Goal: Answer question/provide support: Share knowledge or assist other users

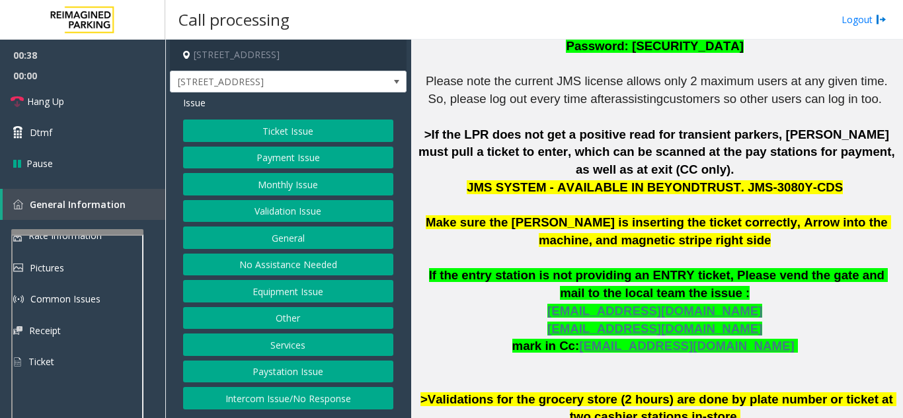
scroll to position [420, 0]
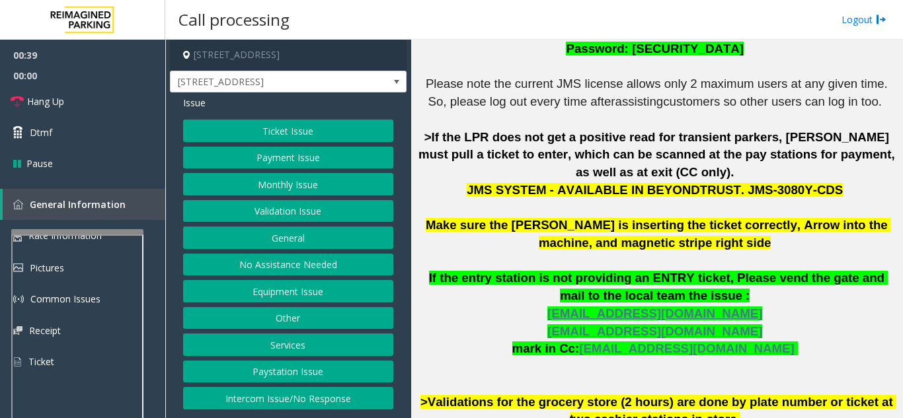
click at [300, 348] on button "Services" at bounding box center [288, 345] width 210 height 22
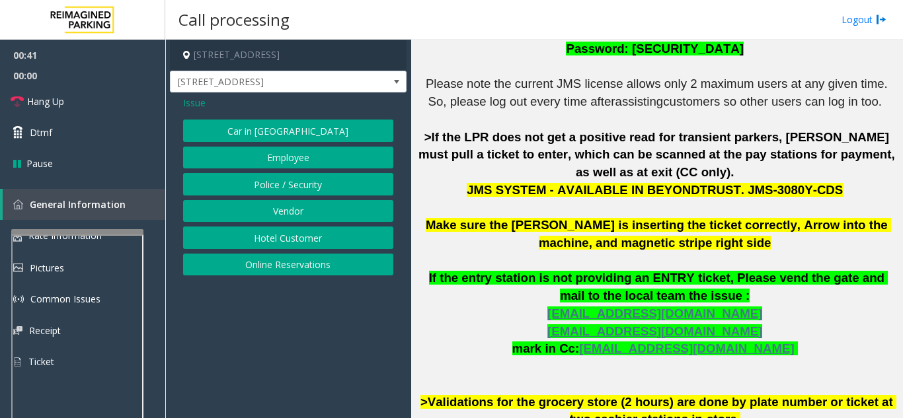
click at [283, 211] on button "Vendor" at bounding box center [288, 211] width 210 height 22
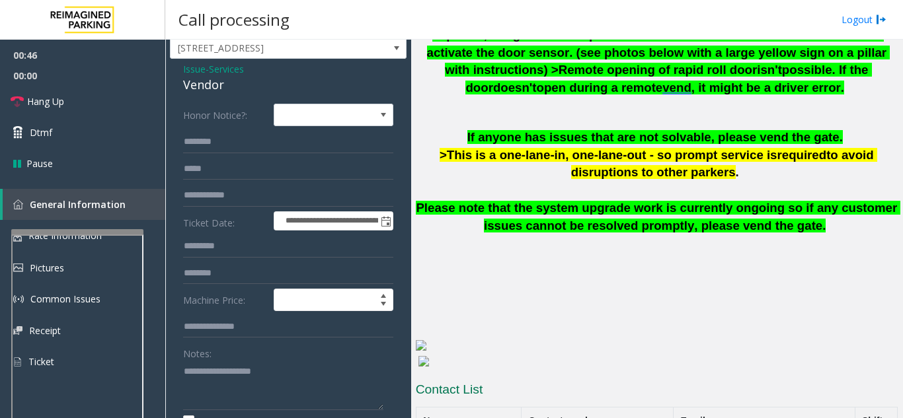
scroll to position [66, 0]
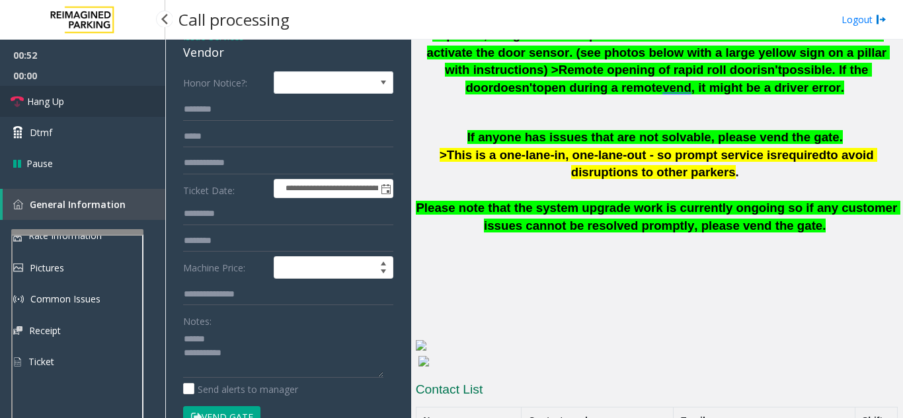
click at [124, 104] on link "Hang Up" at bounding box center [82, 101] width 165 height 31
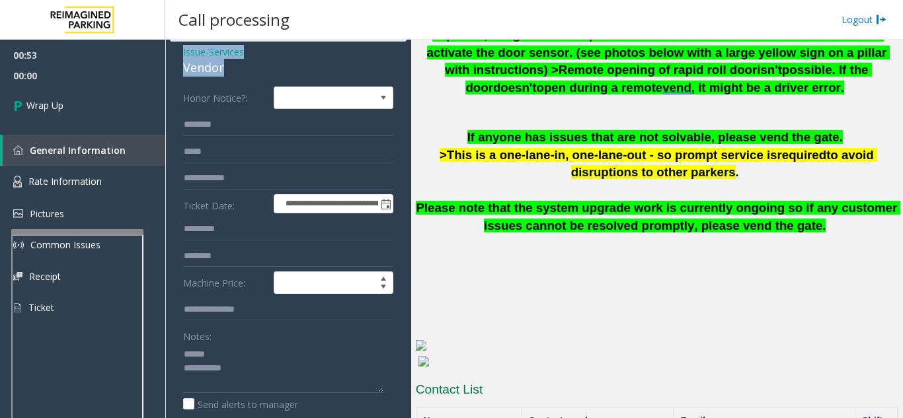
scroll to position [38, 0]
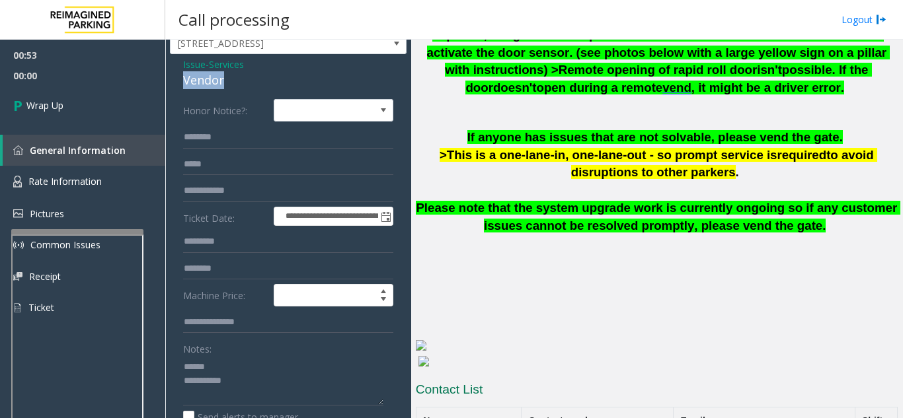
drag, startPoint x: 238, startPoint y: 50, endPoint x: 176, endPoint y: 74, distance: 65.9
click at [176, 74] on div "**********" at bounding box center [288, 327] width 237 height 546
click at [272, 377] on textarea at bounding box center [283, 381] width 200 height 50
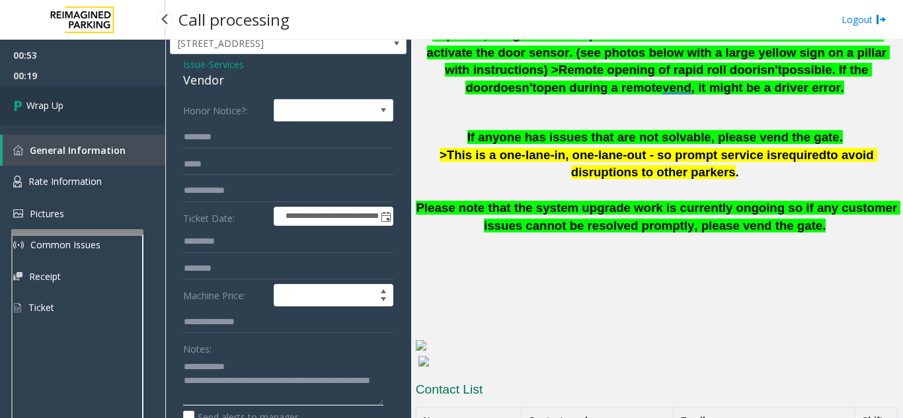
type textarea "**********"
click at [59, 109] on span "Wrap Up" at bounding box center [44, 105] width 37 height 14
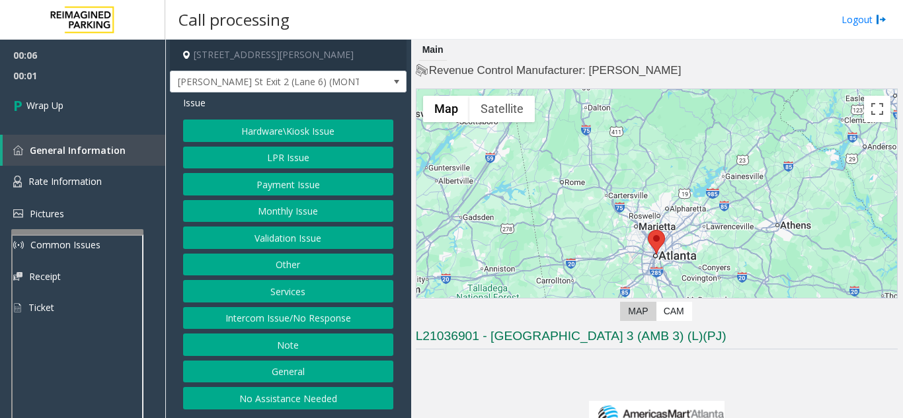
click at [358, 320] on button "Intercom Issue/No Response" at bounding box center [288, 318] width 210 height 22
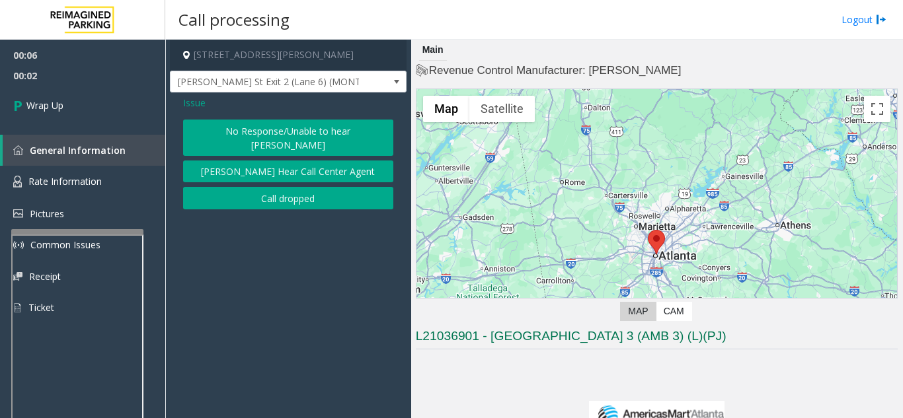
click at [276, 187] on button "Call dropped" at bounding box center [288, 198] width 210 height 22
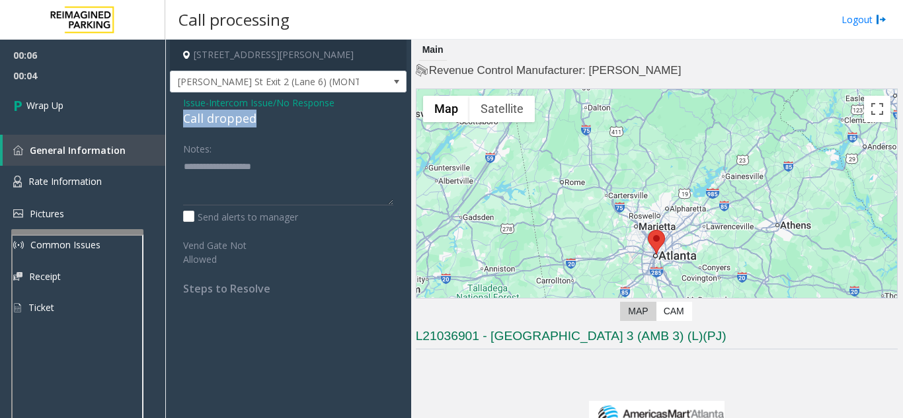
drag, startPoint x: 183, startPoint y: 114, endPoint x: 262, endPoint y: 118, distance: 78.8
click at [262, 118] on div "Issue - Intercom Issue/No Response Call dropped Notes: Send alerts to manager V…" at bounding box center [288, 201] width 237 height 216
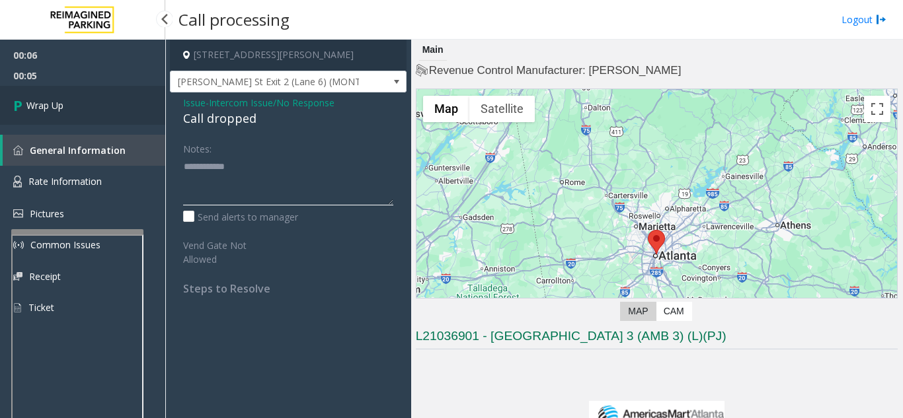
type textarea "**********"
click at [141, 113] on link "Wrap Up" at bounding box center [82, 105] width 165 height 39
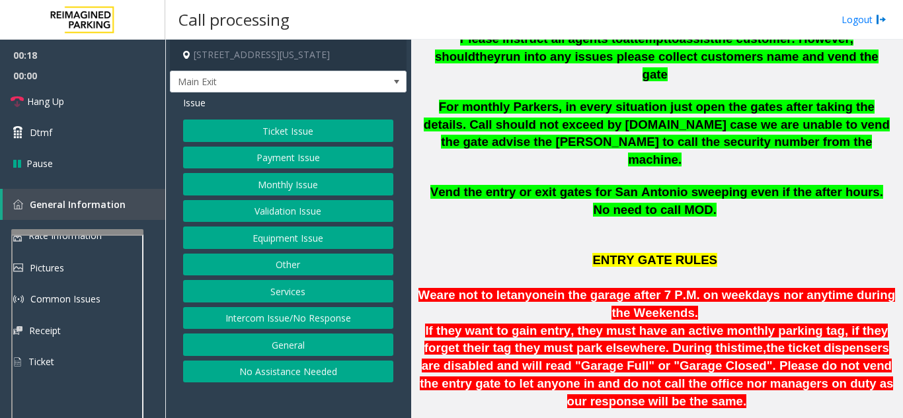
scroll to position [529, 0]
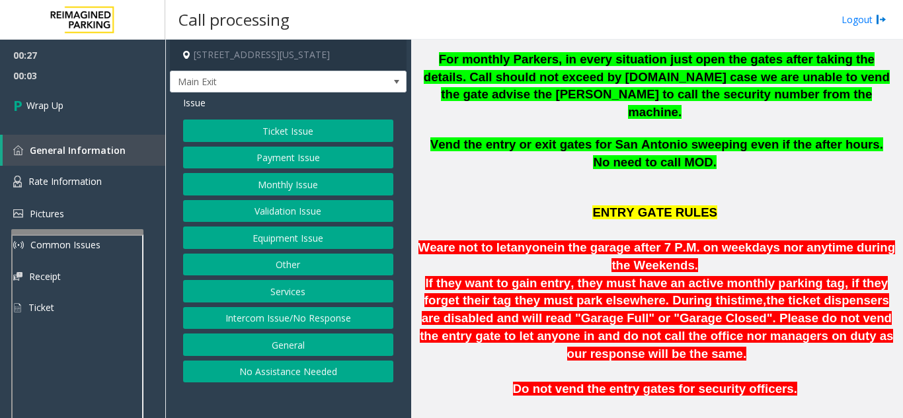
click at [317, 315] on button "Intercom Issue/No Response" at bounding box center [288, 318] width 210 height 22
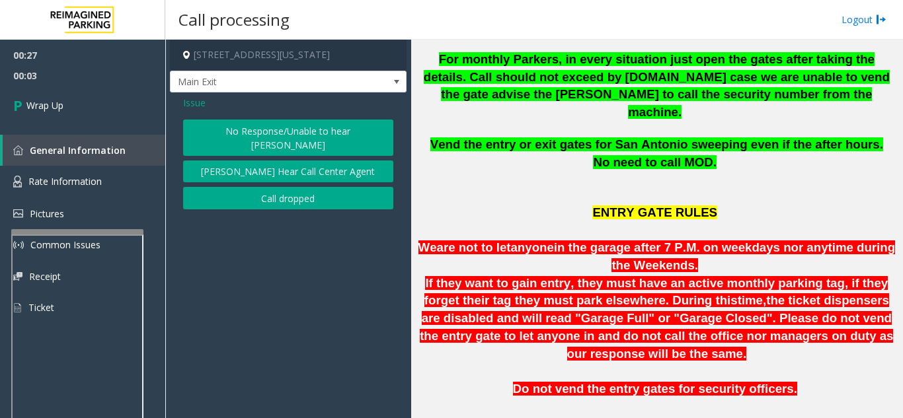
click at [291, 198] on div "Issue No Response/Unable to hear [PERSON_NAME] Cannot Hear Call Center Agent Ca…" at bounding box center [288, 155] width 237 height 124
click at [291, 188] on button "Call dropped" at bounding box center [288, 198] width 210 height 22
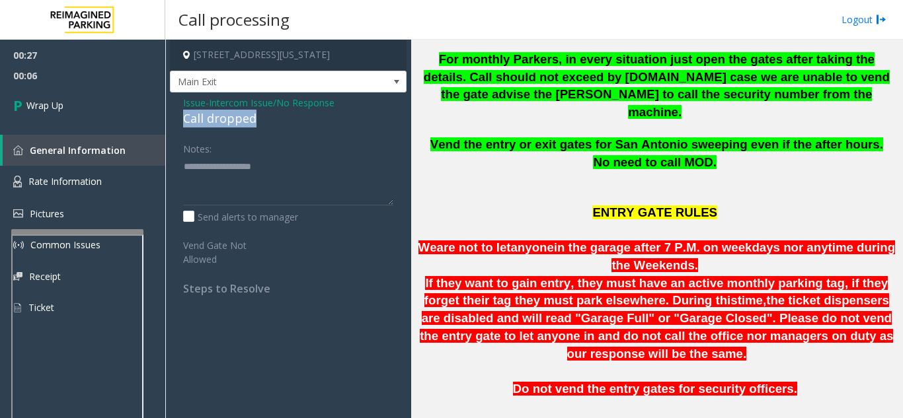
drag, startPoint x: 183, startPoint y: 121, endPoint x: 265, endPoint y: 119, distance: 82.0
click at [265, 119] on div "Call dropped" at bounding box center [288, 119] width 210 height 18
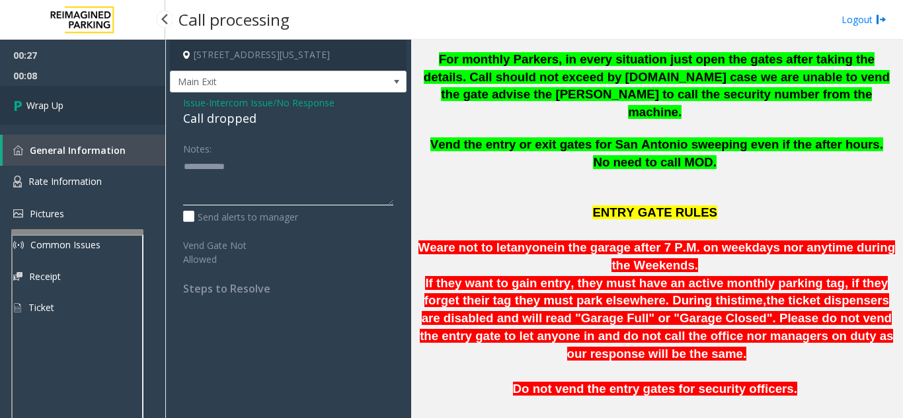
type textarea "**********"
click at [85, 111] on link "Wrap Up" at bounding box center [82, 105] width 165 height 39
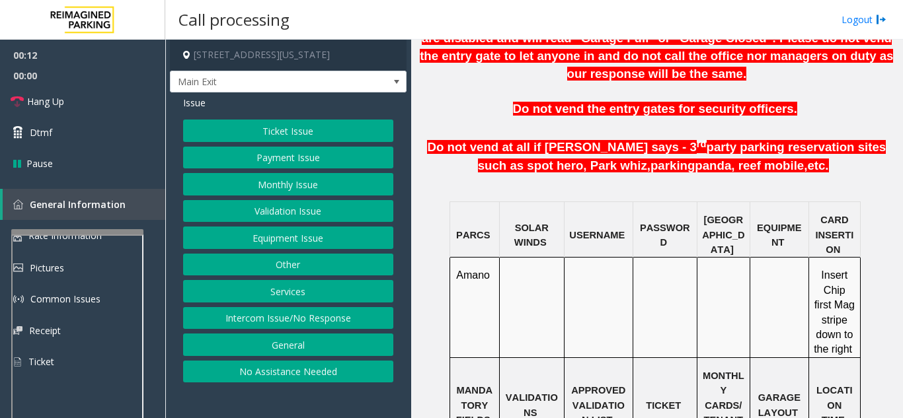
scroll to position [859, 0]
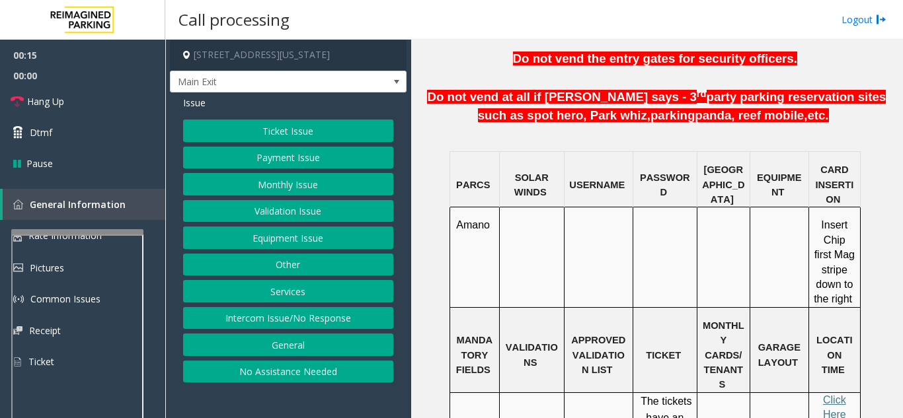
click at [280, 149] on button "Payment Issue" at bounding box center [288, 158] width 210 height 22
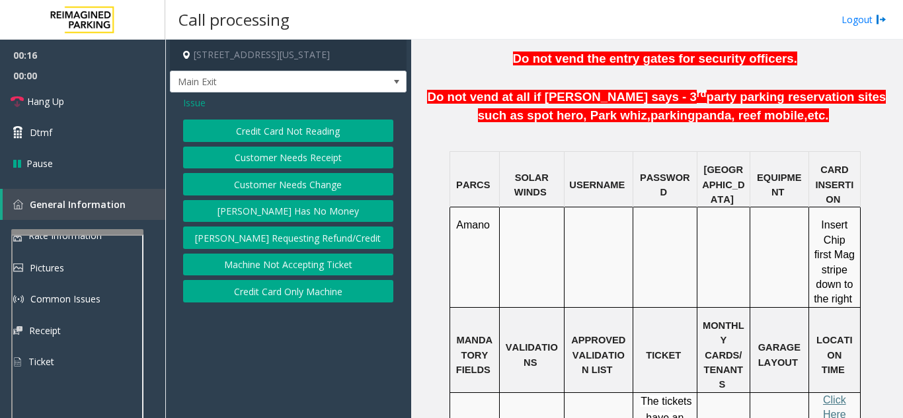
click at [290, 131] on button "Credit Card Not Reading" at bounding box center [288, 131] width 210 height 22
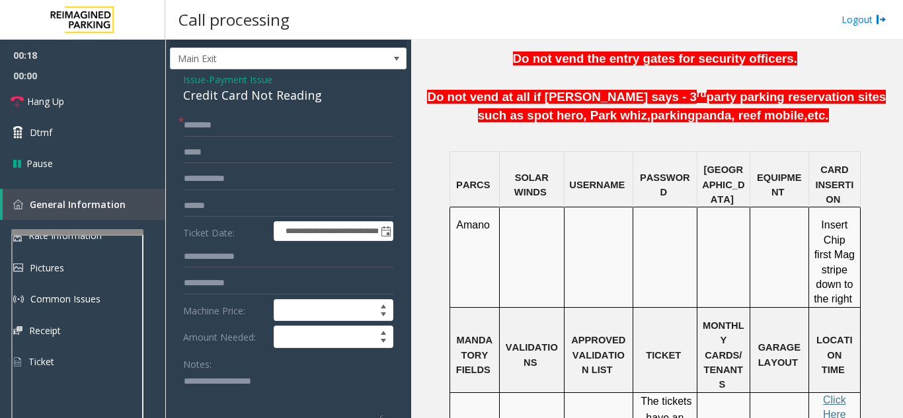
scroll to position [0, 0]
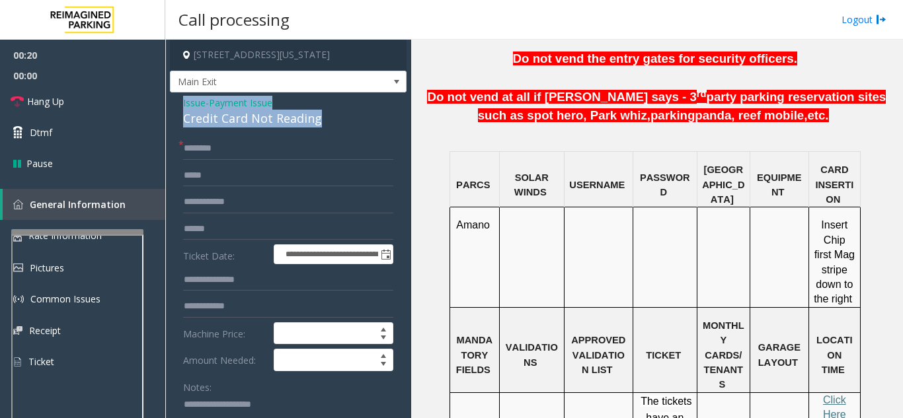
drag, startPoint x: 181, startPoint y: 101, endPoint x: 331, endPoint y: 116, distance: 150.8
click at [331, 116] on div "**********" at bounding box center [288, 352] width 237 height 518
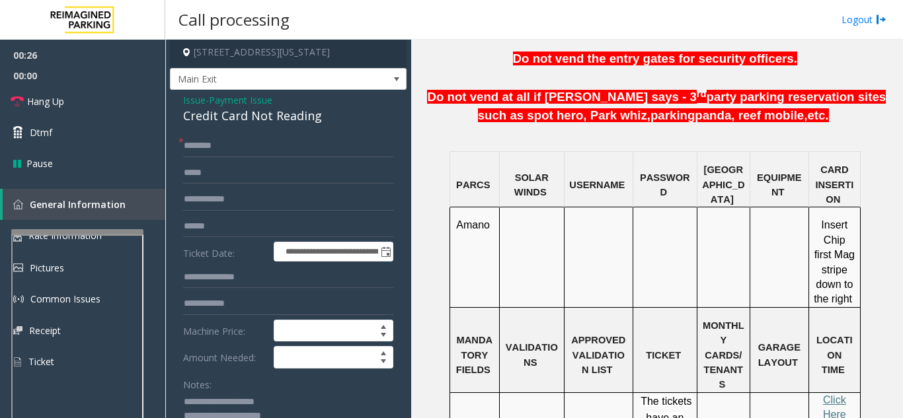
click at [325, 389] on div "Notes:" at bounding box center [288, 407] width 210 height 68
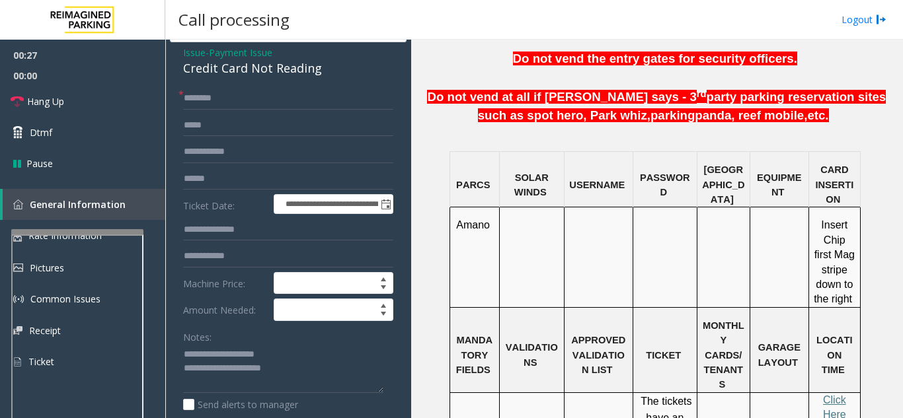
scroll to position [69, 0]
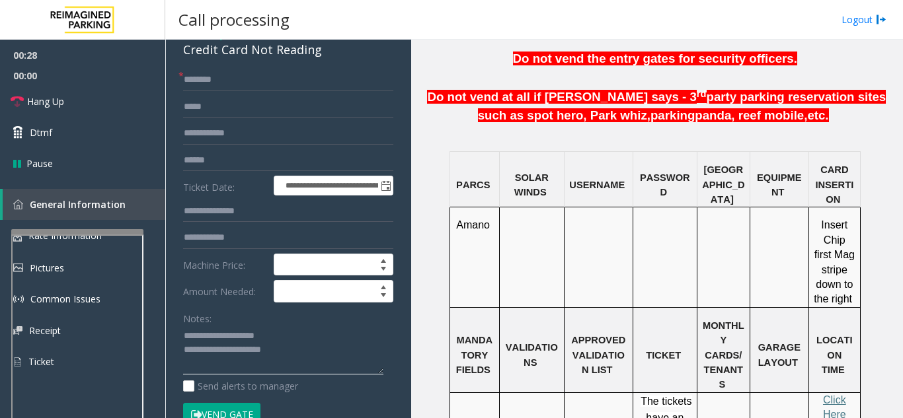
drag, startPoint x: 215, startPoint y: 335, endPoint x: 289, endPoint y: 338, distance: 74.1
click at [289, 338] on textarea at bounding box center [283, 351] width 200 height 50
click at [314, 348] on textarea at bounding box center [283, 351] width 200 height 50
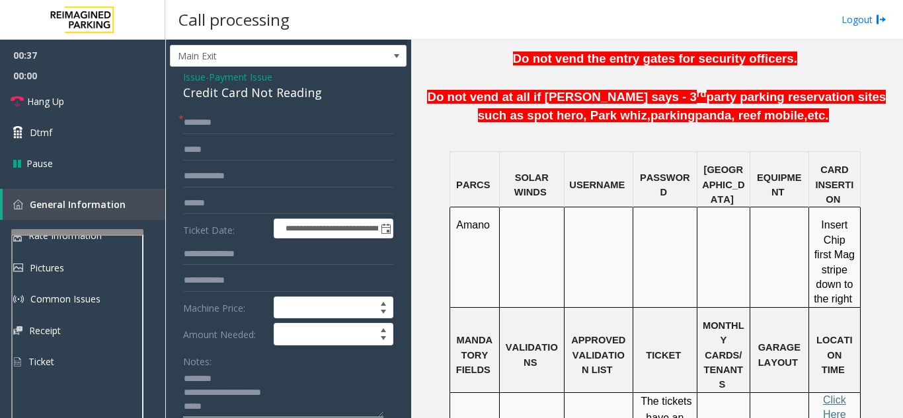
scroll to position [3, 0]
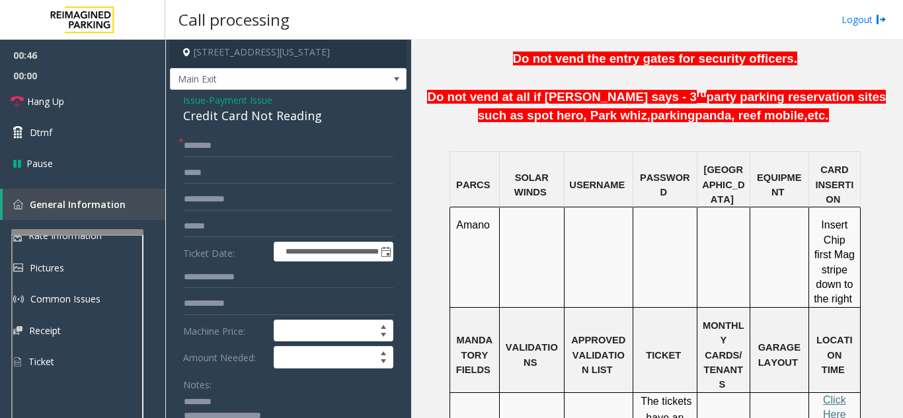
type textarea "**********"
click at [297, 149] on input "text" at bounding box center [288, 146] width 210 height 22
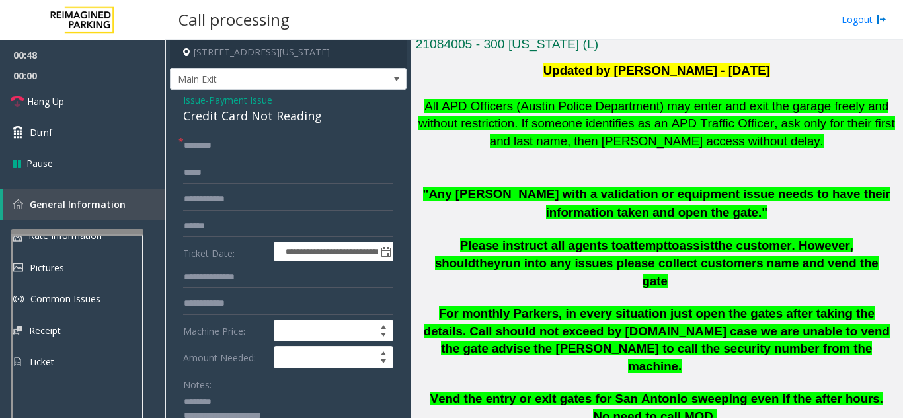
scroll to position [264, 0]
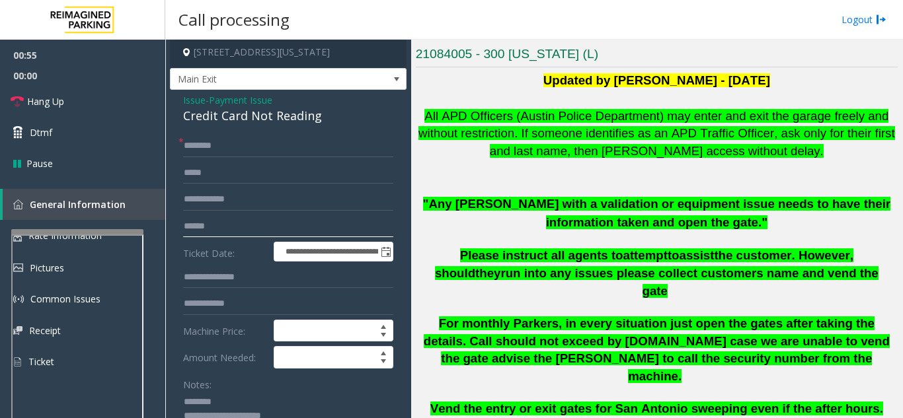
click at [322, 227] on input "text" at bounding box center [288, 226] width 210 height 22
click at [53, 93] on link "Hang Up" at bounding box center [82, 101] width 165 height 31
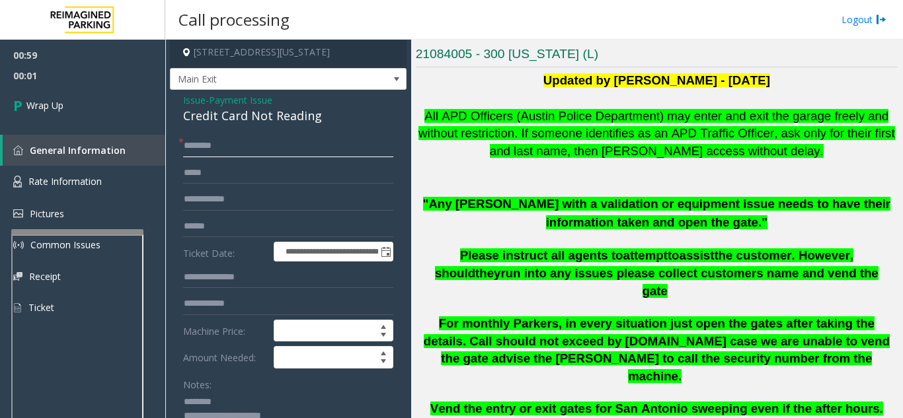
click at [212, 137] on input "text" at bounding box center [288, 146] width 210 height 22
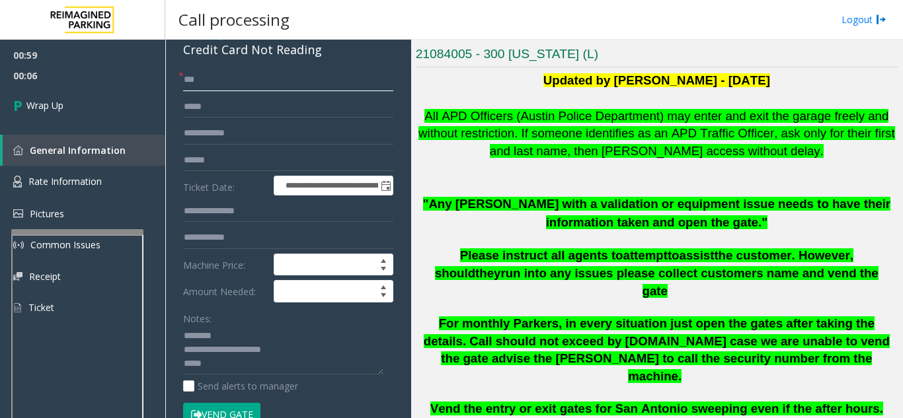
type input "**"
click at [252, 364] on textarea at bounding box center [283, 351] width 200 height 50
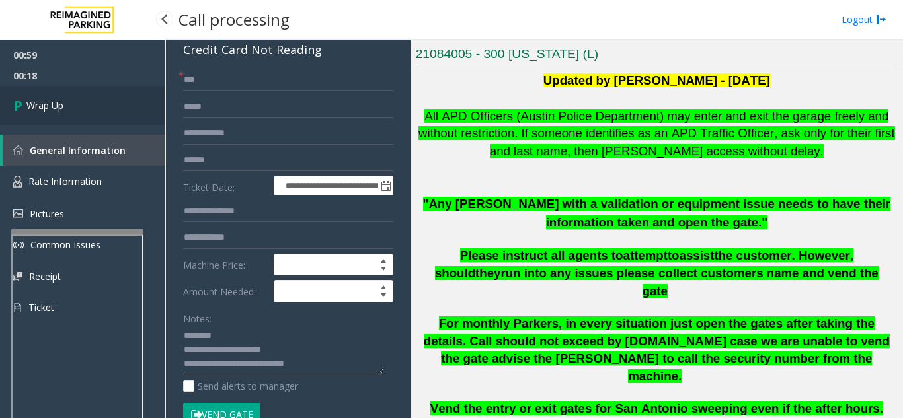
type textarea "**********"
click at [102, 105] on link "Wrap Up" at bounding box center [82, 105] width 165 height 39
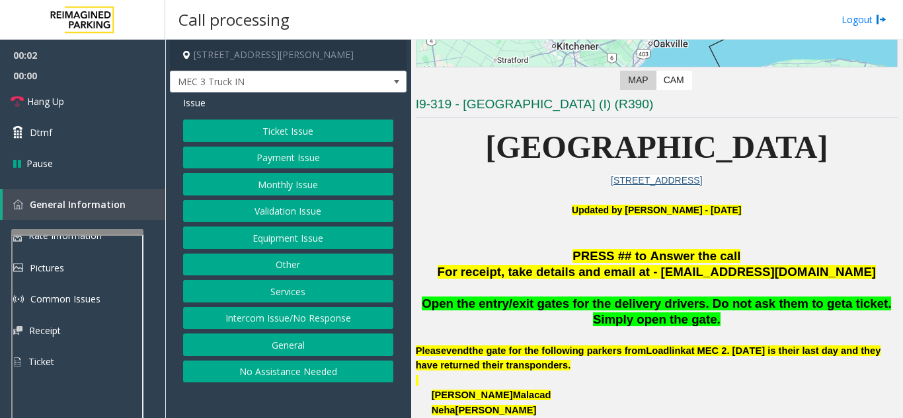
scroll to position [264, 0]
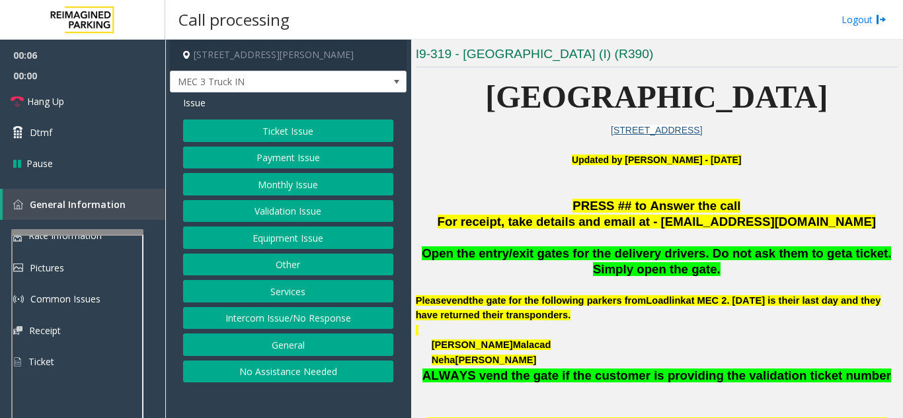
click at [305, 293] on button "Services" at bounding box center [288, 291] width 210 height 22
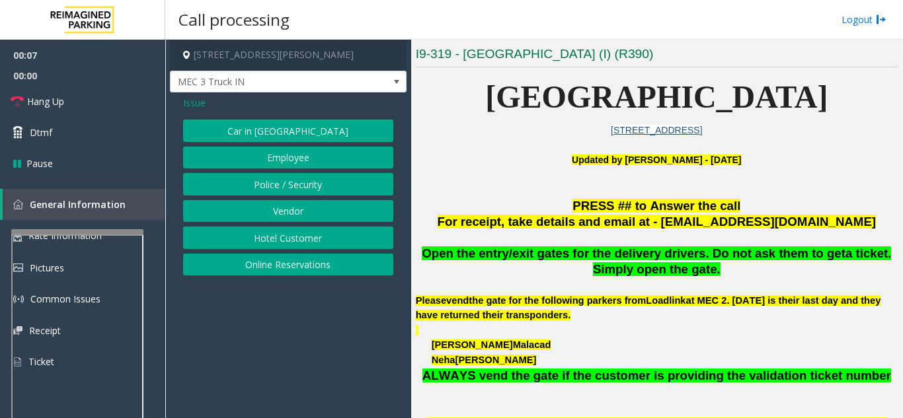
click at [301, 210] on button "Vendor" at bounding box center [288, 211] width 210 height 22
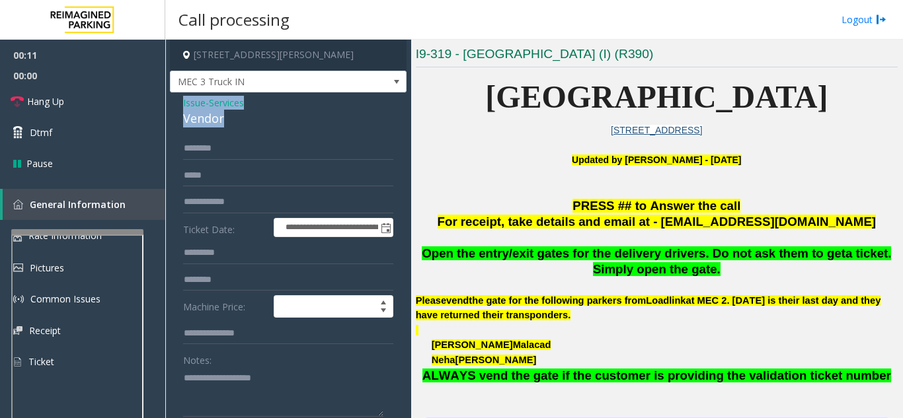
drag, startPoint x: 178, startPoint y: 99, endPoint x: 241, endPoint y: 113, distance: 63.7
click at [241, 113] on div "**********" at bounding box center [288, 345] width 237 height 505
click at [256, 375] on textarea at bounding box center [283, 392] width 200 height 50
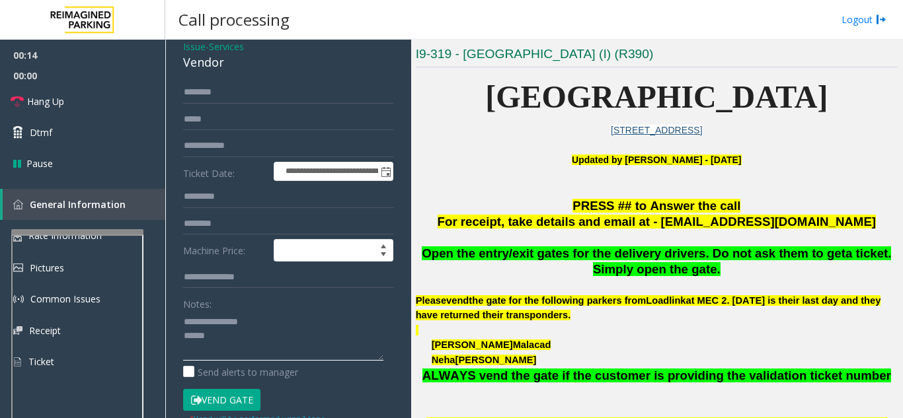
scroll to position [132, 0]
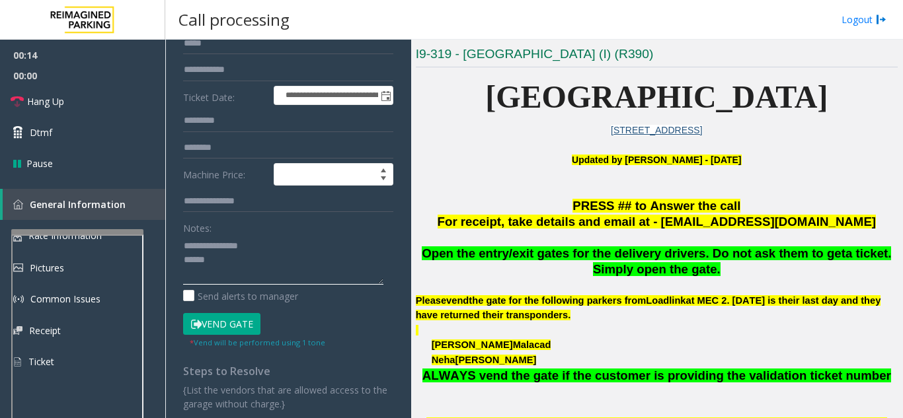
type textarea "**********"
click at [238, 319] on button "Vend Gate" at bounding box center [221, 324] width 77 height 22
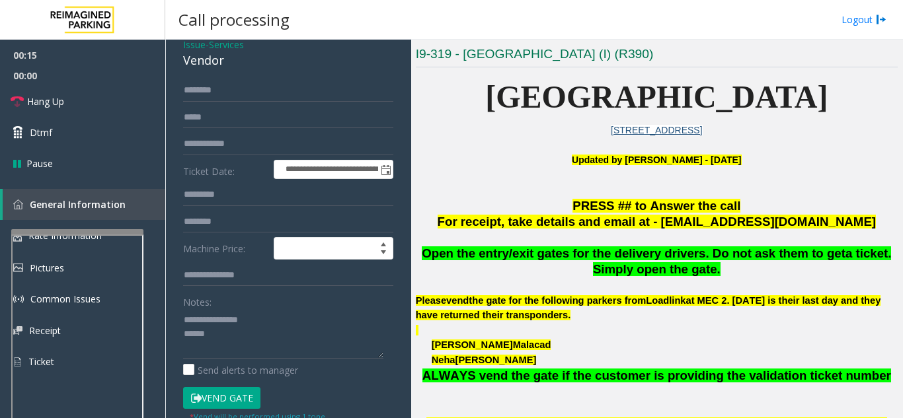
scroll to position [0, 0]
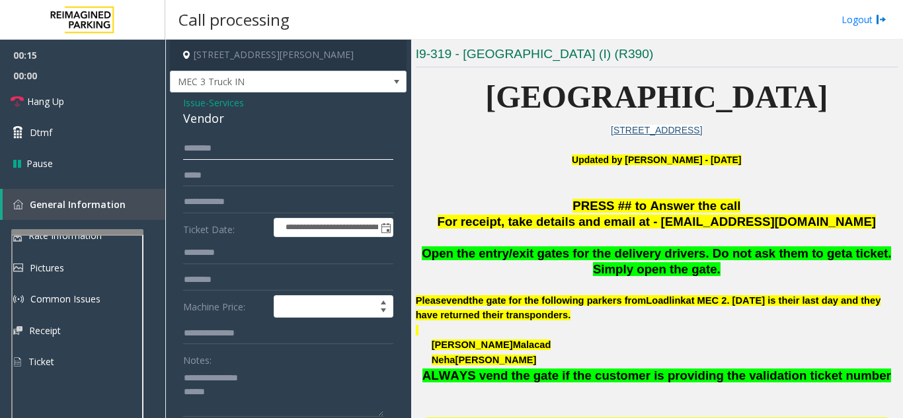
click at [257, 155] on input "text" at bounding box center [288, 148] width 210 height 22
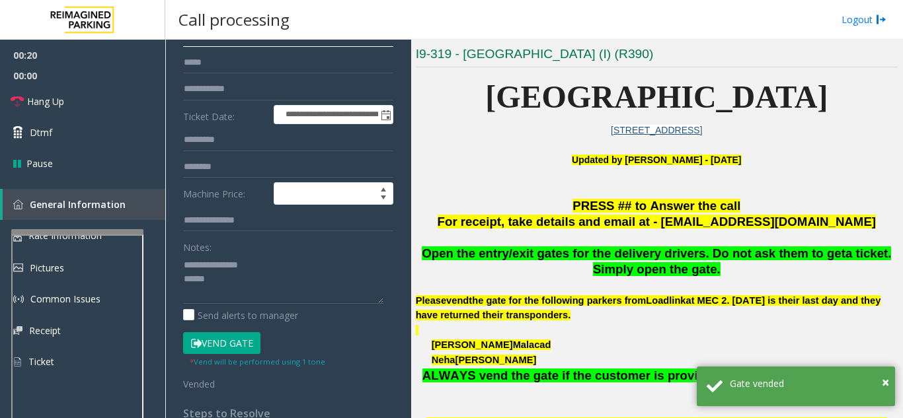
scroll to position [132, 0]
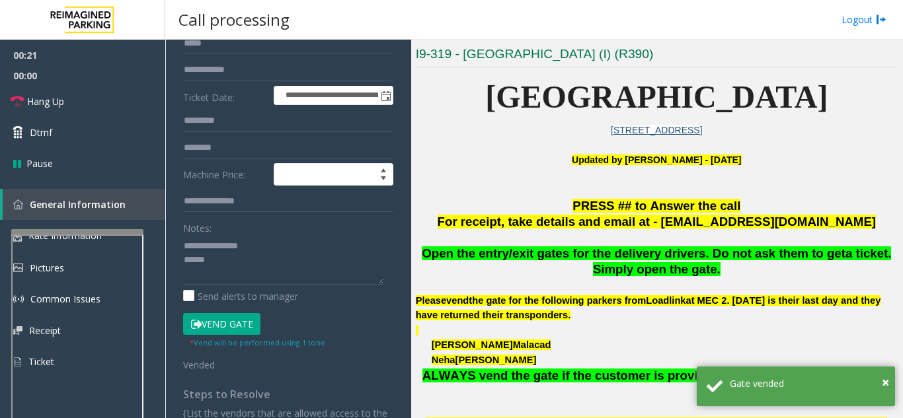
type input "******"
drag, startPoint x: 213, startPoint y: 244, endPoint x: 254, endPoint y: 244, distance: 41.0
click at [254, 244] on textarea at bounding box center [283, 260] width 200 height 50
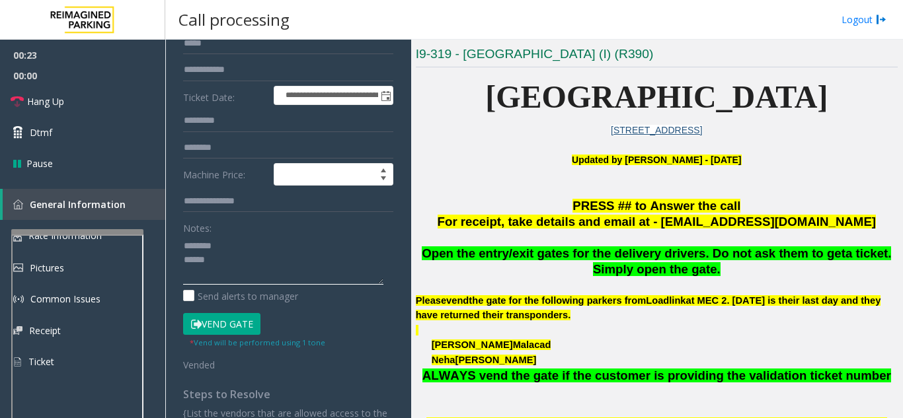
click at [249, 264] on textarea at bounding box center [283, 260] width 200 height 50
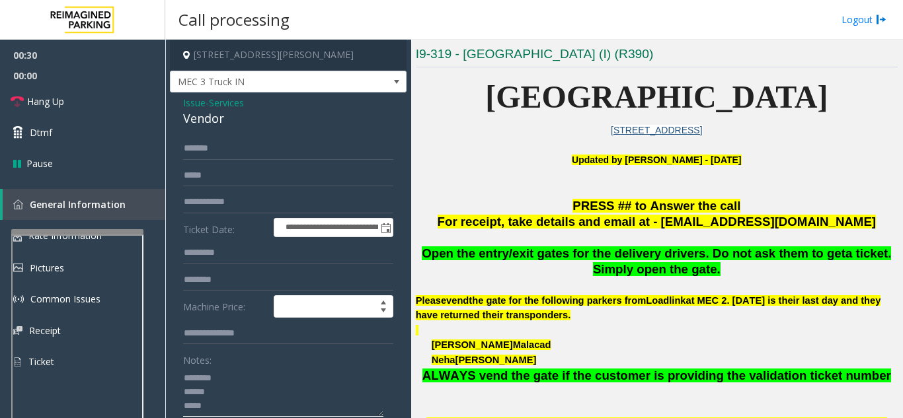
scroll to position [66, 0]
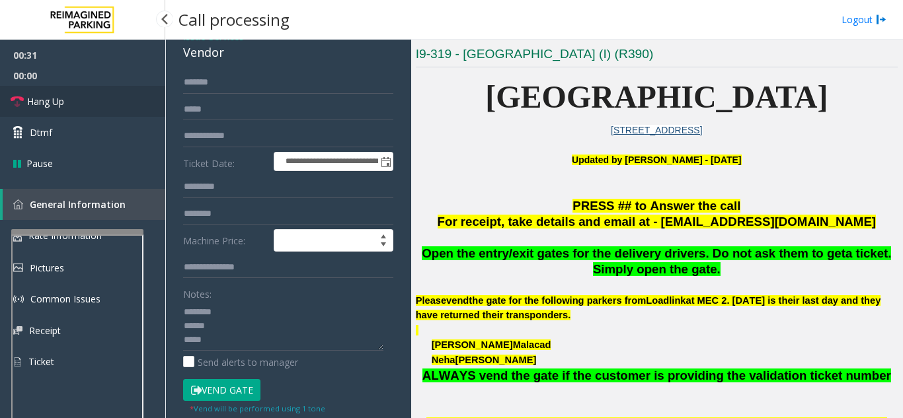
click at [67, 97] on link "Hang Up" at bounding box center [82, 101] width 165 height 31
click at [284, 342] on textarea at bounding box center [283, 326] width 200 height 50
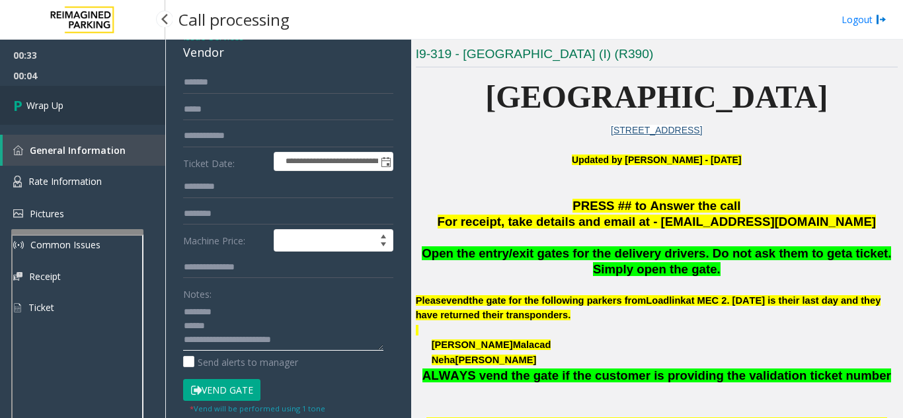
type textarea "**********"
click at [154, 111] on link "Wrap Up" at bounding box center [82, 105] width 165 height 39
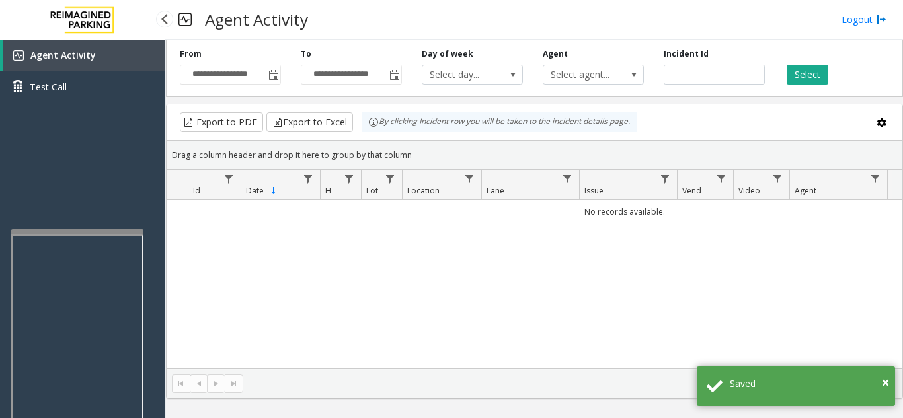
click at [128, 44] on link "Agent Activity" at bounding box center [84, 56] width 163 height 32
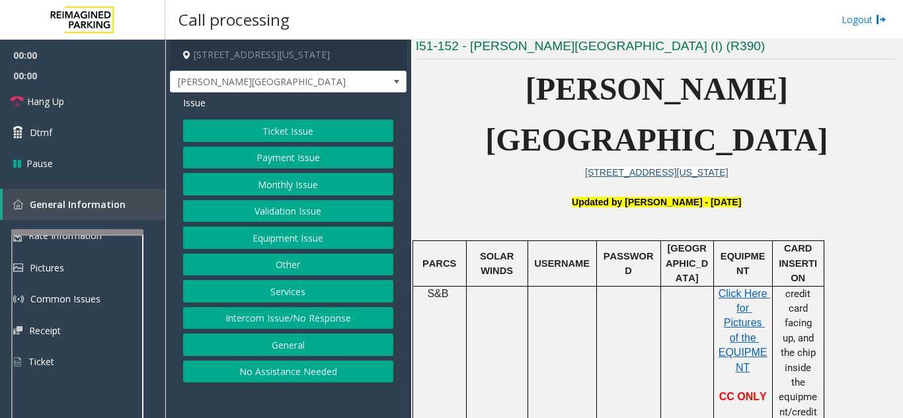
scroll to position [330, 0]
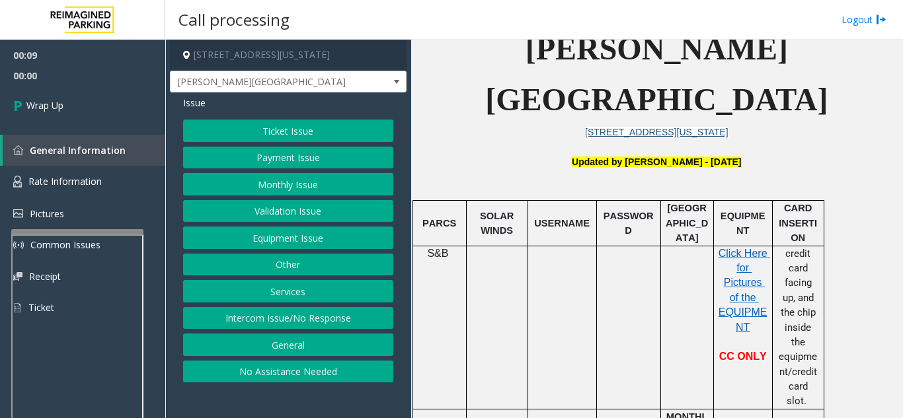
click at [275, 313] on button "Intercom Issue/No Response" at bounding box center [288, 318] width 210 height 22
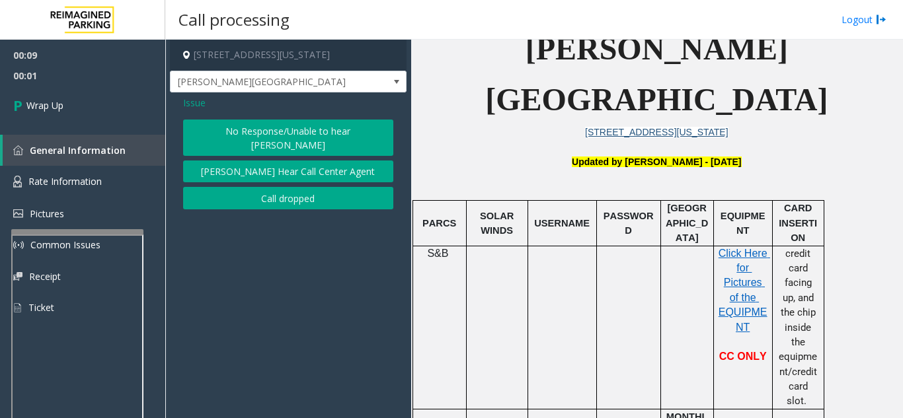
click at [270, 189] on button "Call dropped" at bounding box center [288, 198] width 210 height 22
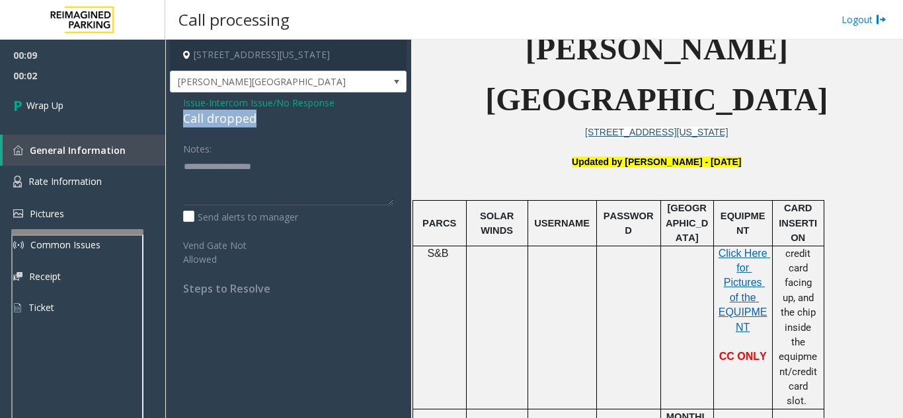
drag, startPoint x: 195, startPoint y: 118, endPoint x: 261, endPoint y: 119, distance: 66.1
click at [261, 119] on div "Issue - Intercom Issue/No Response Call dropped Notes: Send alerts to manager V…" at bounding box center [288, 201] width 237 height 216
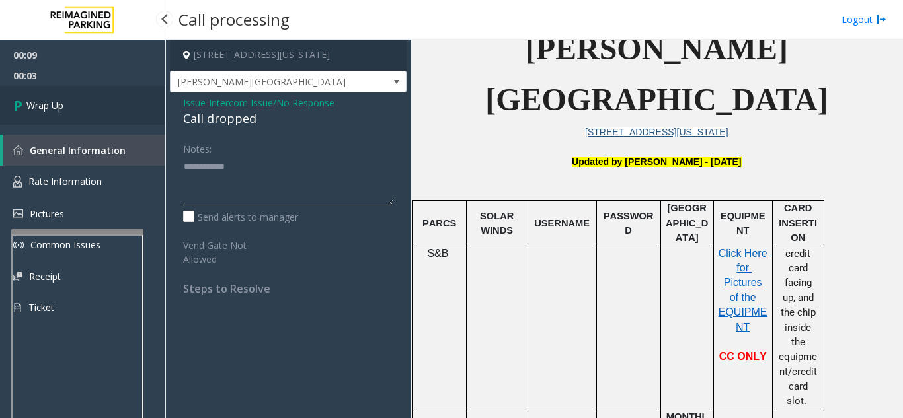
type textarea "**********"
click at [139, 120] on link "Wrap Up" at bounding box center [82, 105] width 165 height 39
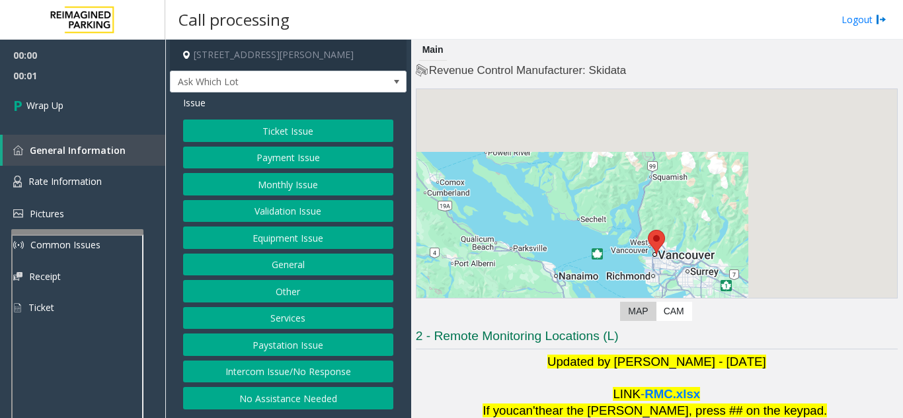
click at [354, 366] on button "Intercom Issue/No Response" at bounding box center [288, 372] width 210 height 22
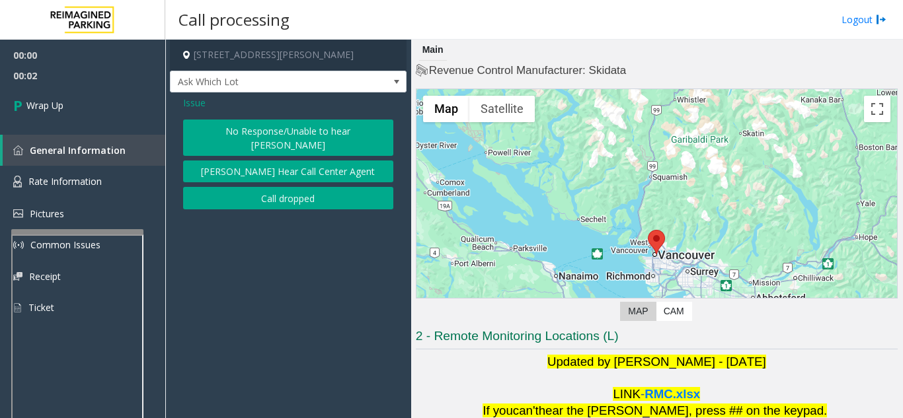
click at [303, 196] on div "Issue No Response/Unable to hear [PERSON_NAME] Cannot Hear Call Center Agent Ca…" at bounding box center [288, 155] width 237 height 124
click at [280, 187] on button "Call dropped" at bounding box center [288, 198] width 210 height 22
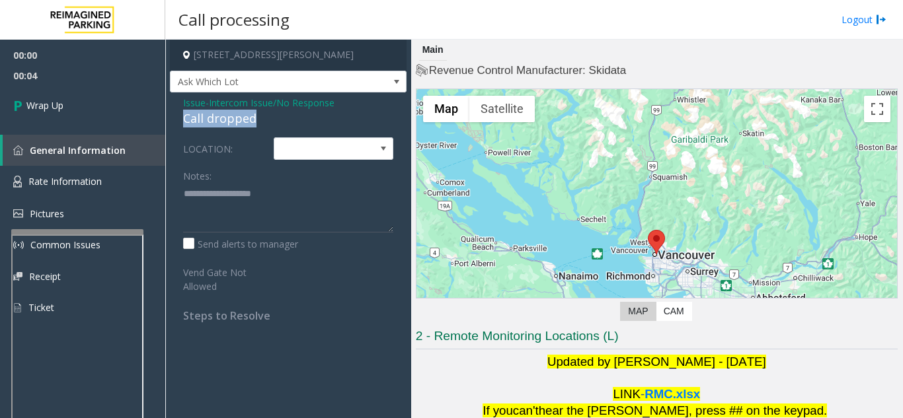
drag, startPoint x: 196, startPoint y: 120, endPoint x: 272, endPoint y: 119, distance: 76.7
click at [272, 119] on div "Issue - Intercom Issue/No Response Call dropped LOCATION: Notes: Send alerts to…" at bounding box center [288, 214] width 237 height 243
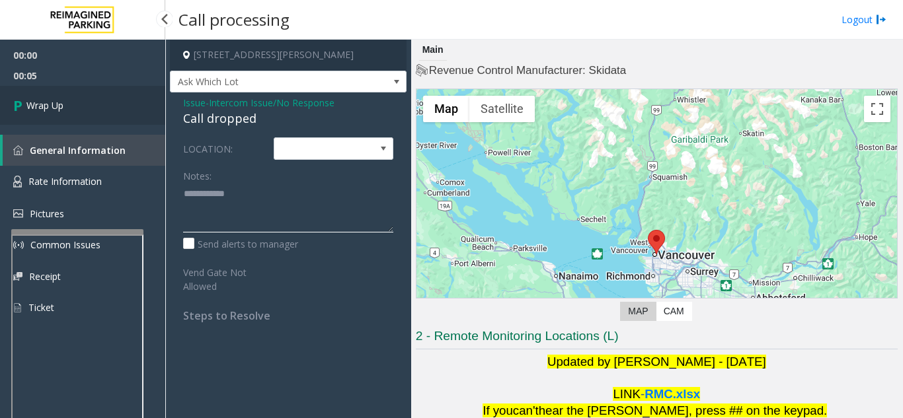
type textarea "**********"
click at [99, 112] on link "Wrap Up" at bounding box center [82, 105] width 165 height 39
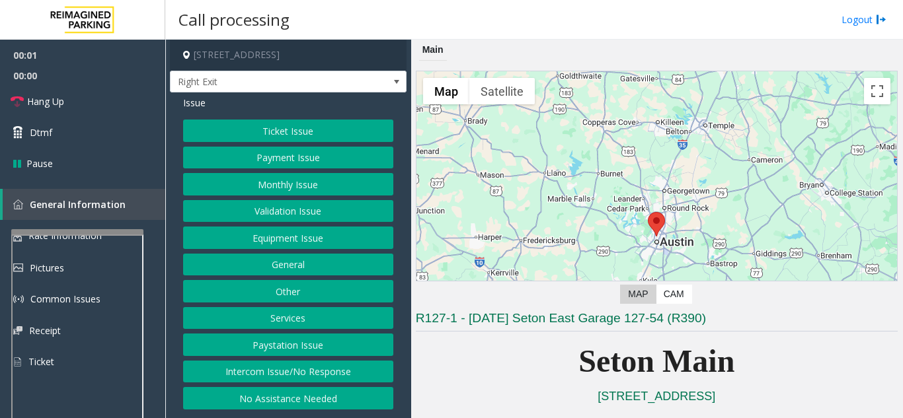
scroll to position [264, 0]
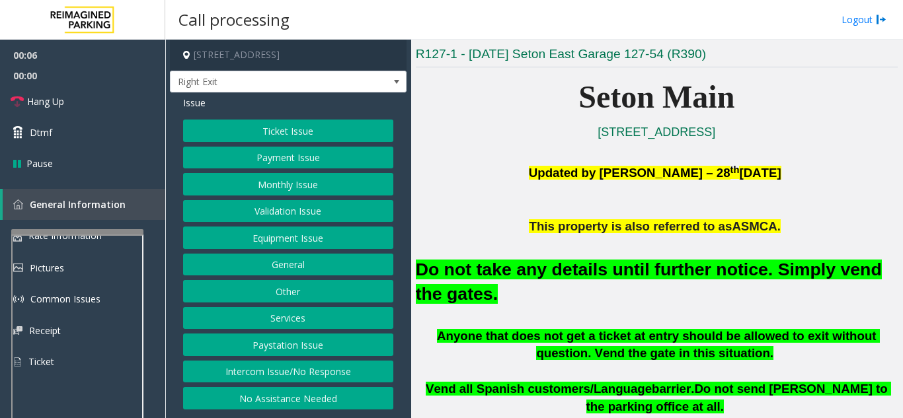
click at [327, 237] on button "Equipment Issue" at bounding box center [288, 238] width 210 height 22
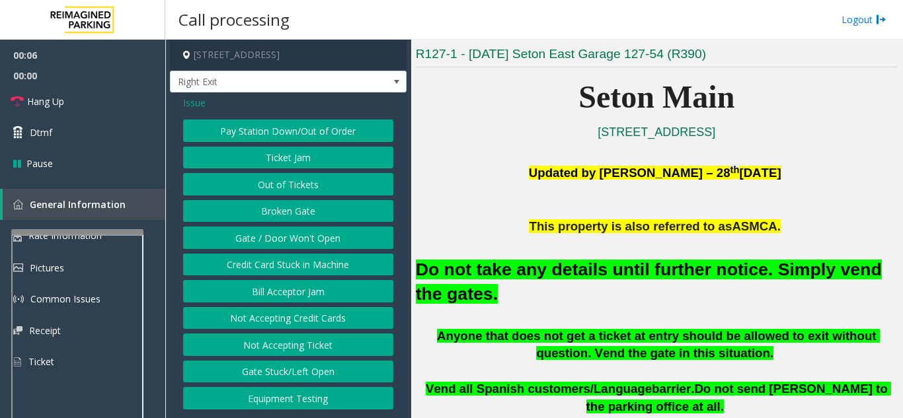
click at [327, 237] on button "Gate / Door Won't Open" at bounding box center [288, 238] width 210 height 22
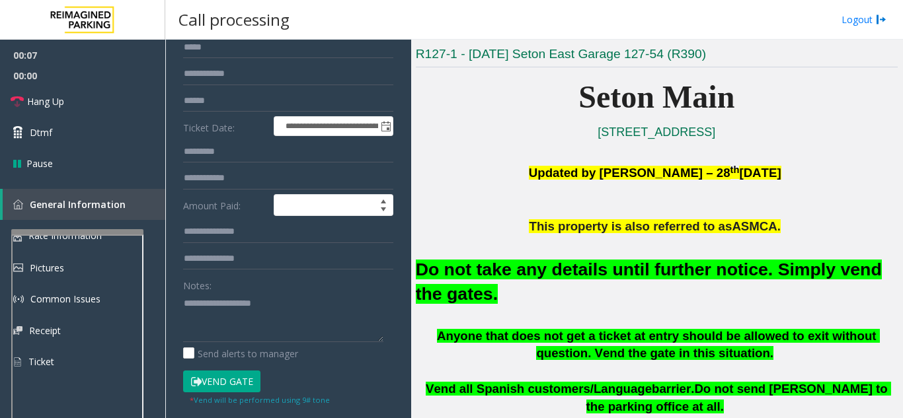
scroll to position [132, 0]
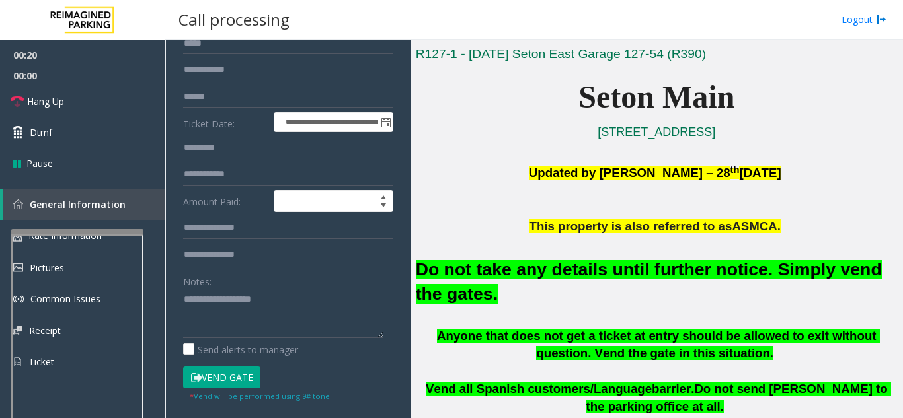
click at [238, 378] on button "Vend Gate" at bounding box center [221, 378] width 77 height 22
click at [309, 312] on textarea at bounding box center [283, 314] width 200 height 50
click at [76, 106] on link "Hang Up" at bounding box center [82, 101] width 165 height 31
click at [337, 291] on textarea at bounding box center [283, 314] width 200 height 50
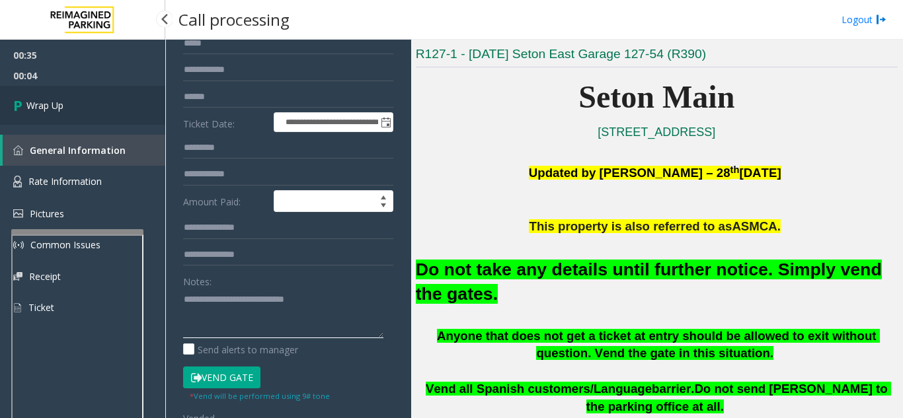
type textarea "**********"
click at [67, 98] on link "Wrap Up" at bounding box center [82, 105] width 165 height 39
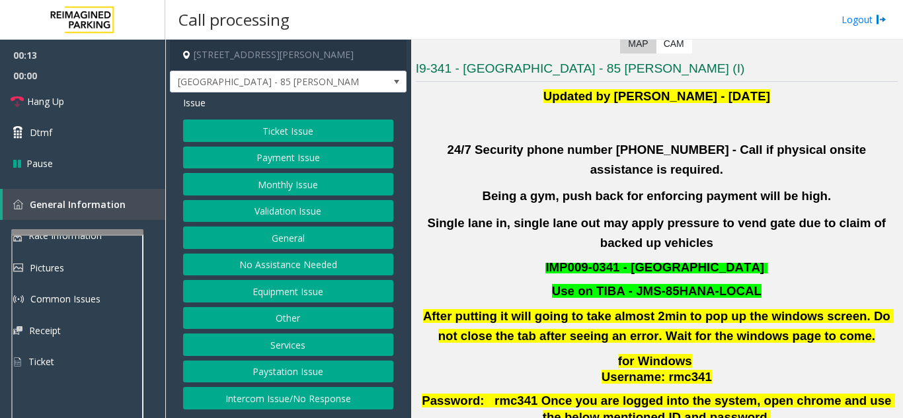
scroll to position [330, 0]
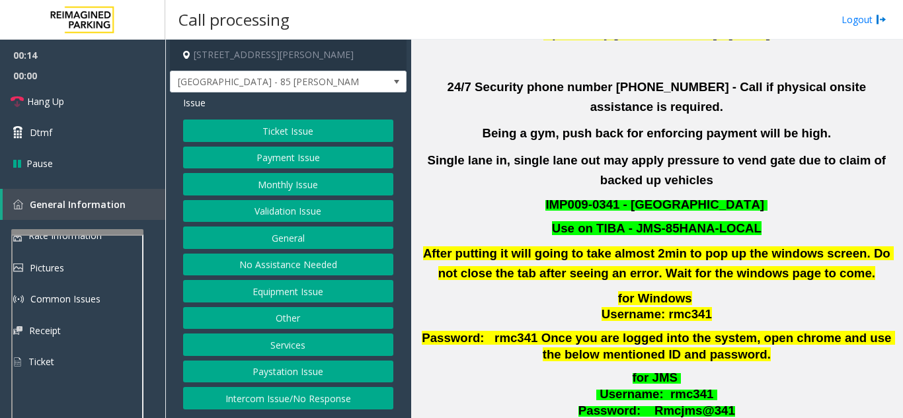
click at [299, 212] on button "Validation Issue" at bounding box center [288, 211] width 210 height 22
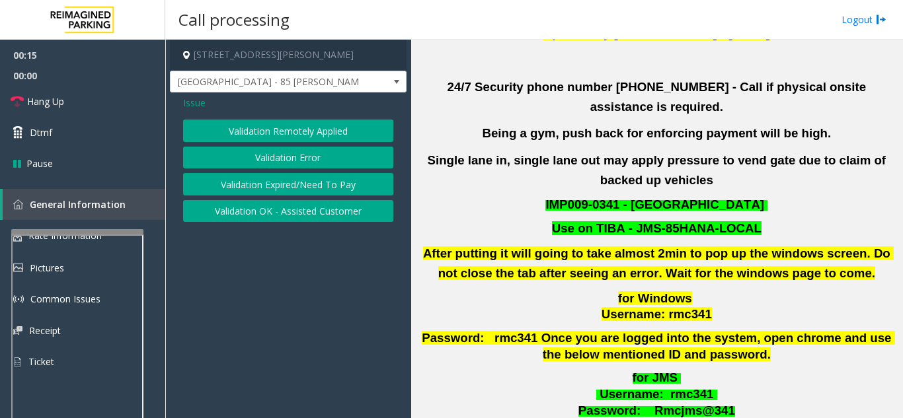
click at [294, 151] on button "Validation Error" at bounding box center [288, 158] width 210 height 22
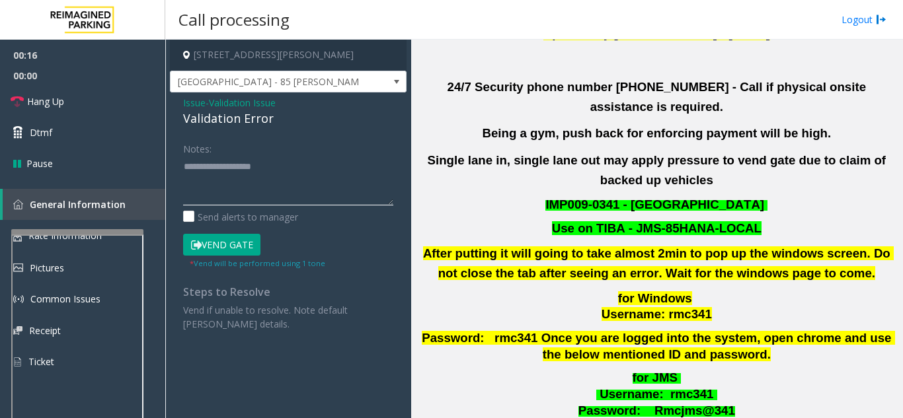
click at [268, 177] on textarea at bounding box center [288, 181] width 210 height 50
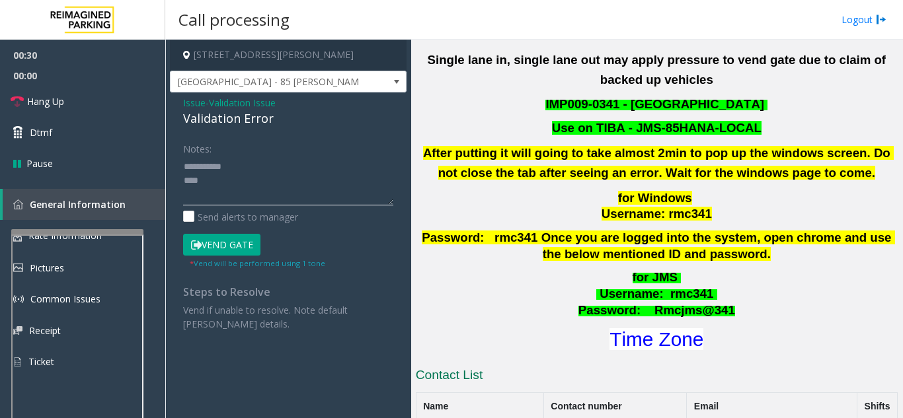
scroll to position [529, 0]
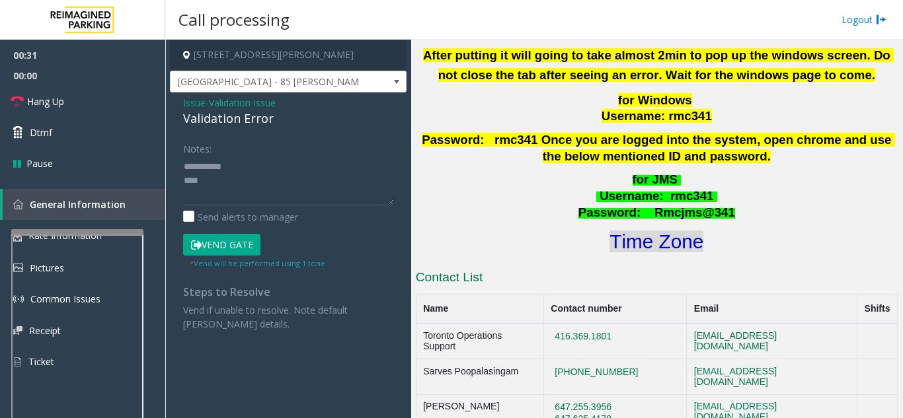
click at [675, 231] on font "Time Zone" at bounding box center [656, 242] width 94 height 22
click at [245, 178] on textarea at bounding box center [288, 181] width 210 height 50
click at [246, 245] on button "Vend Gate" at bounding box center [221, 245] width 77 height 22
click at [273, 184] on textarea at bounding box center [288, 181] width 210 height 50
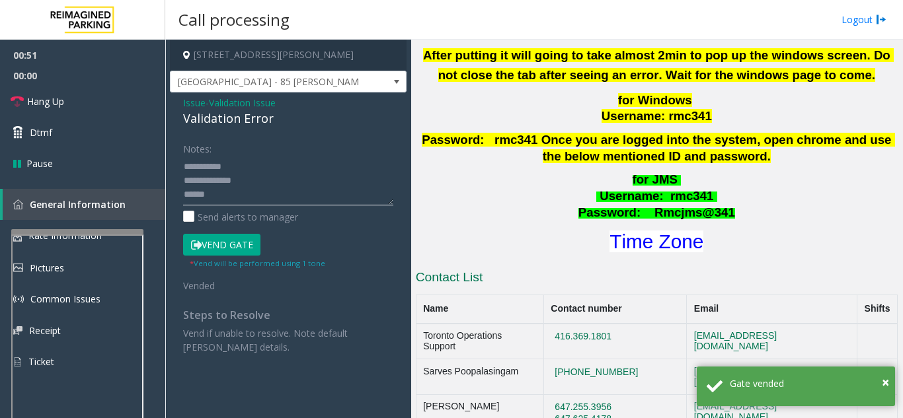
click at [228, 199] on textarea at bounding box center [288, 181] width 210 height 50
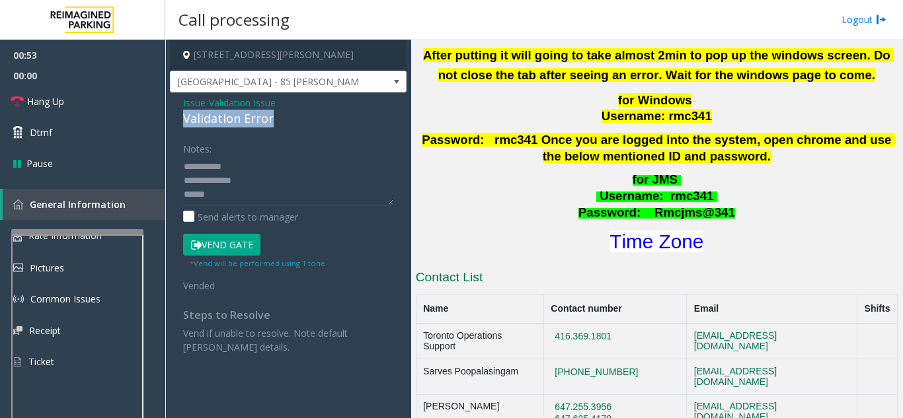
drag, startPoint x: 181, startPoint y: 121, endPoint x: 272, endPoint y: 118, distance: 91.3
click at [272, 118] on div "Issue - Validation Issue Validation Error Notes: Send alerts to manager Vend Ga…" at bounding box center [288, 230] width 237 height 275
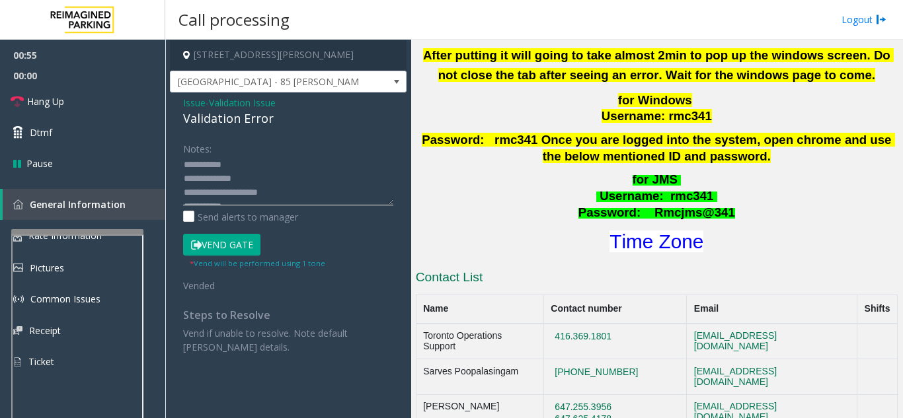
click at [311, 194] on textarea at bounding box center [288, 181] width 210 height 50
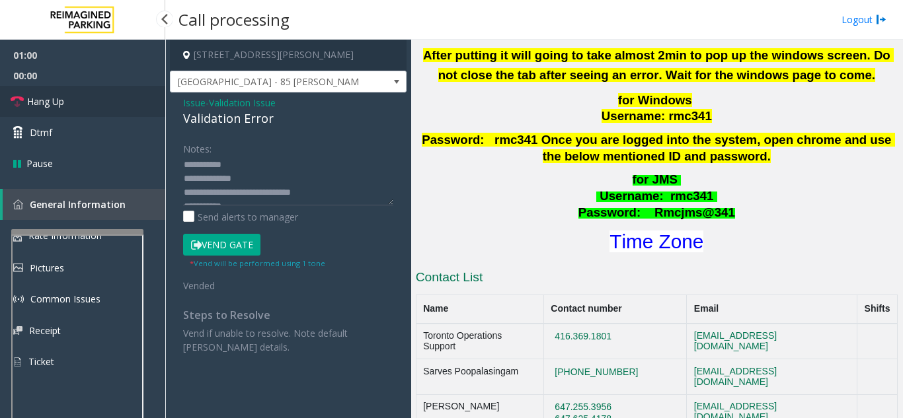
click at [130, 108] on link "Hang Up" at bounding box center [82, 101] width 165 height 31
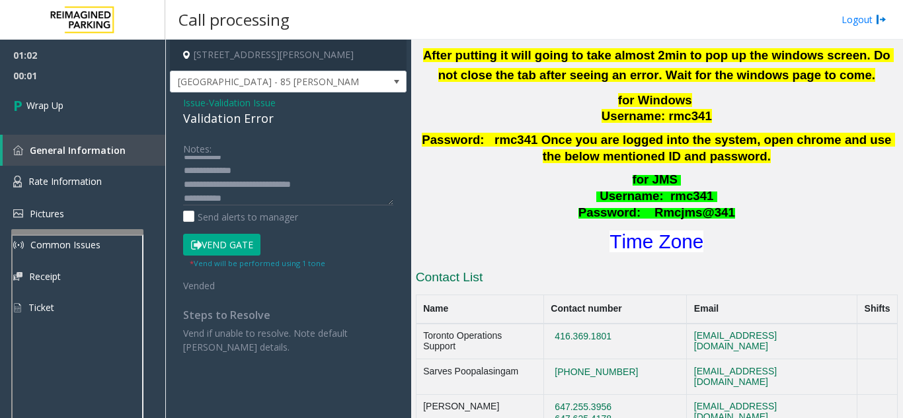
scroll to position [14, 0]
click at [290, 194] on textarea at bounding box center [288, 181] width 210 height 50
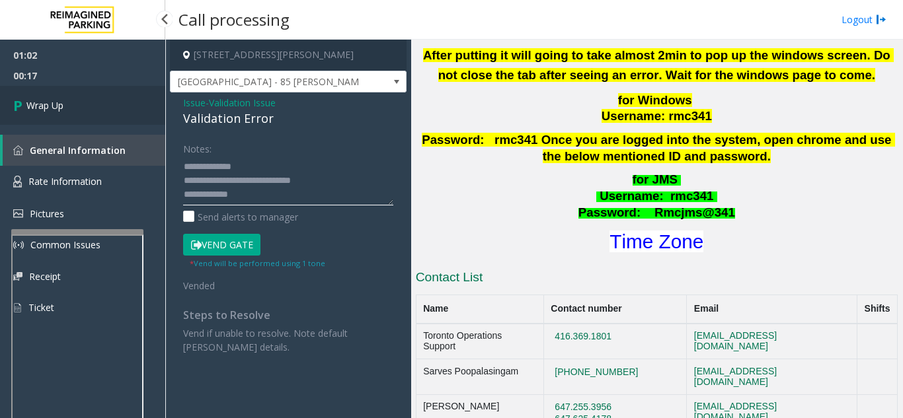
type textarea "**********"
click at [121, 114] on link "Wrap Up" at bounding box center [82, 105] width 165 height 39
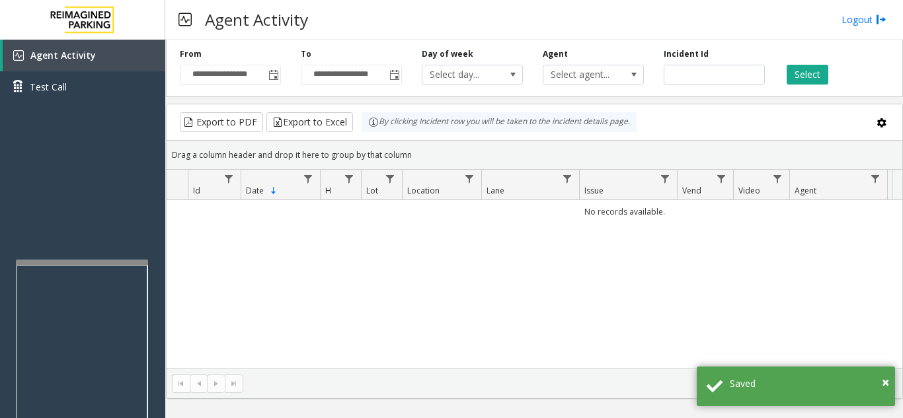
click at [72, 261] on div at bounding box center [82, 262] width 132 height 5
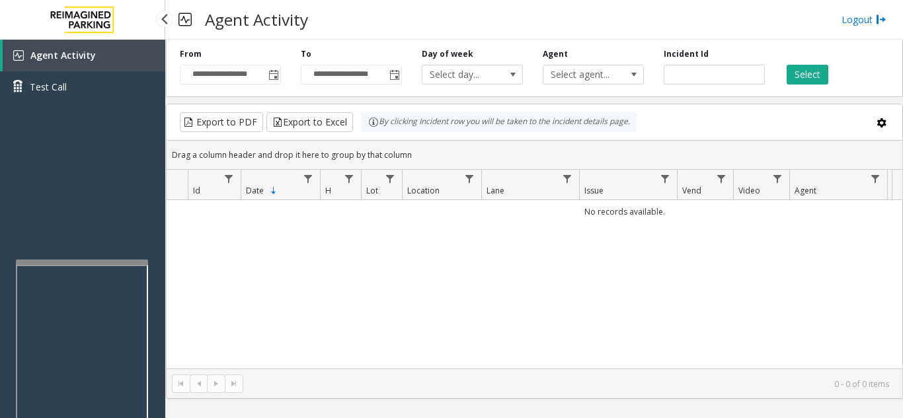
click at [31, 215] on div "Agent Activity Test Call" at bounding box center [82, 249] width 165 height 418
click at [842, 19] on link "Logout" at bounding box center [863, 20] width 45 height 14
